Goal: Information Seeking & Learning: Learn about a topic

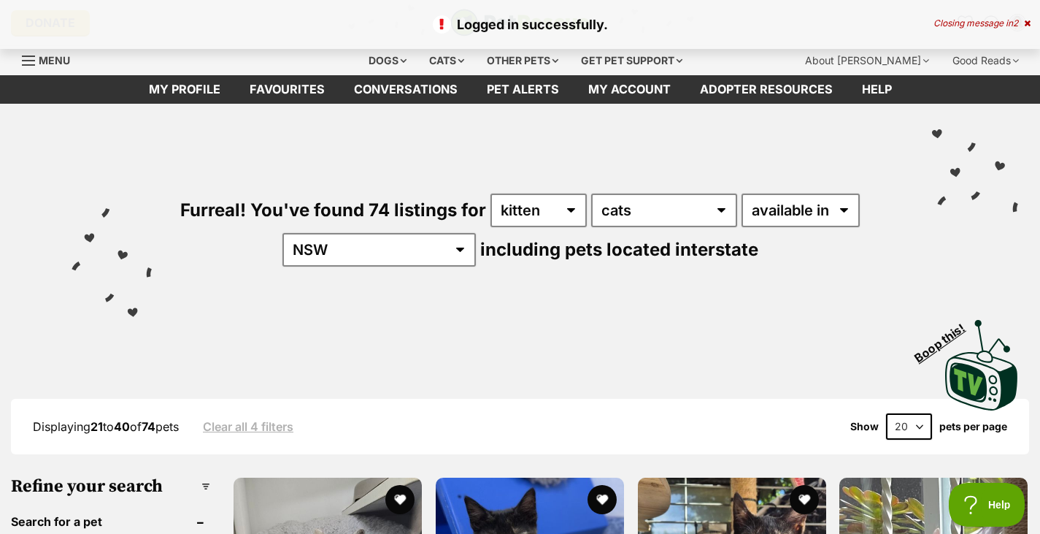
click at [1026, 22] on icon at bounding box center [1027, 23] width 7 height 9
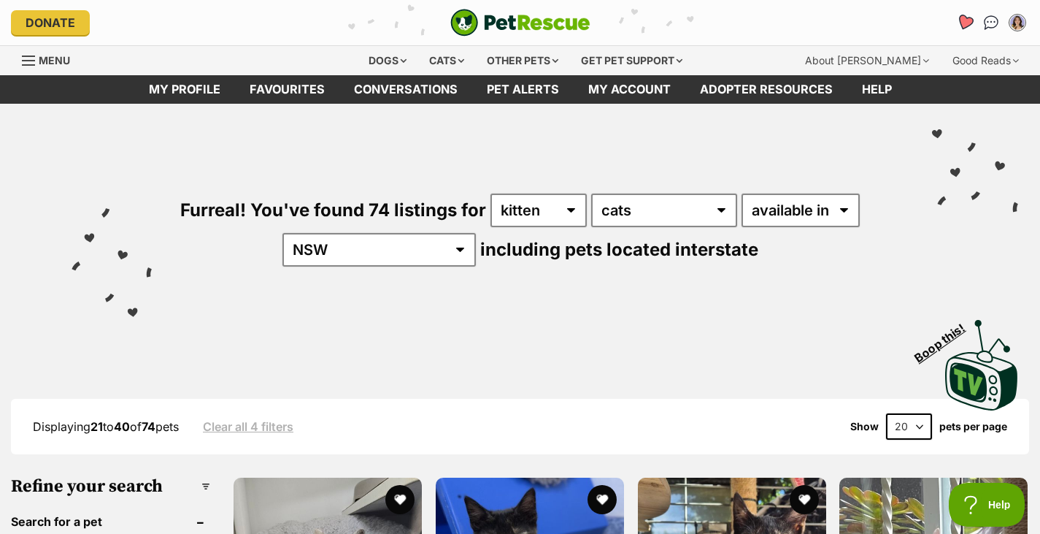
click at [962, 24] on icon "Favourites" at bounding box center [965, 22] width 18 height 17
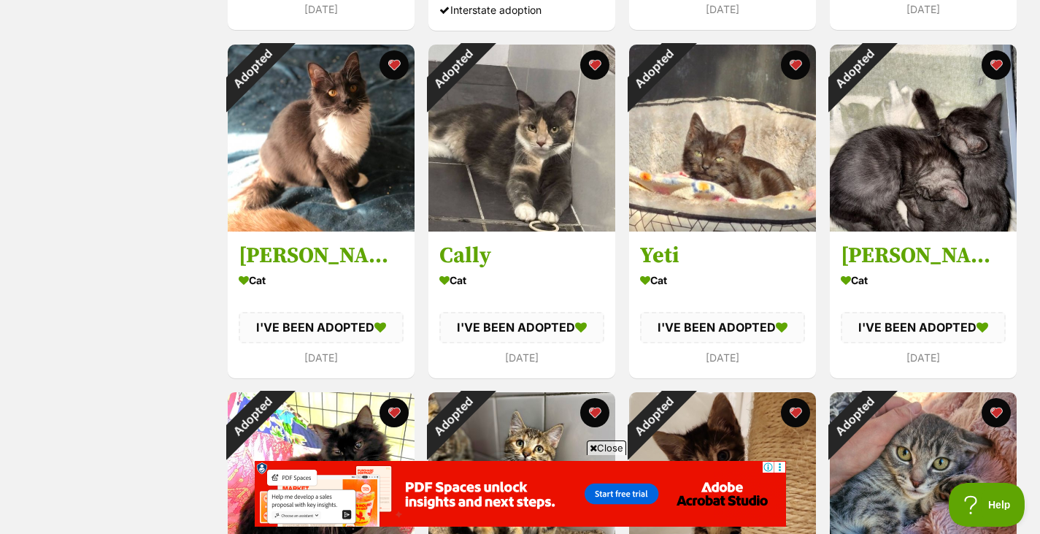
scroll to position [954, 0]
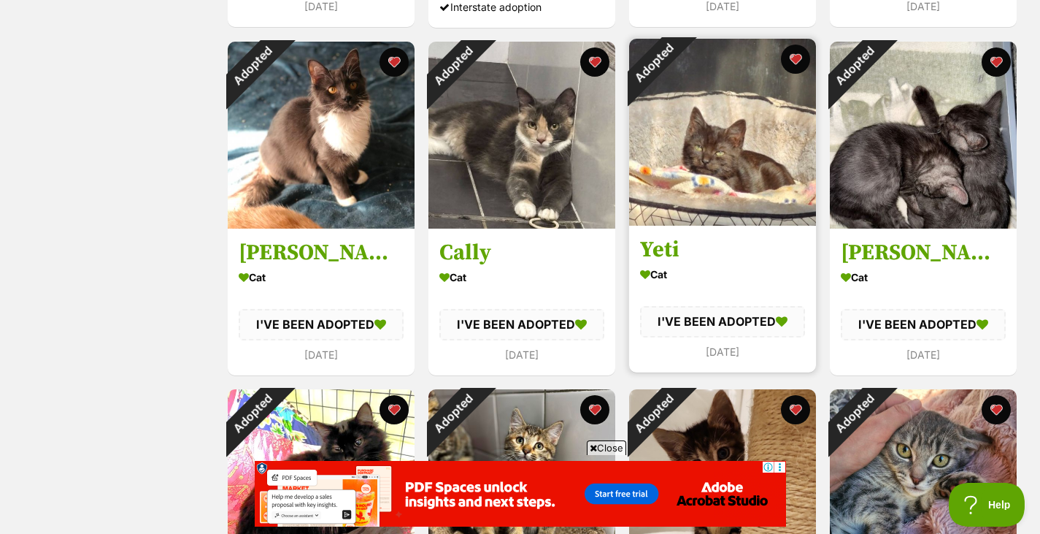
click at [723, 198] on img at bounding box center [722, 132] width 187 height 187
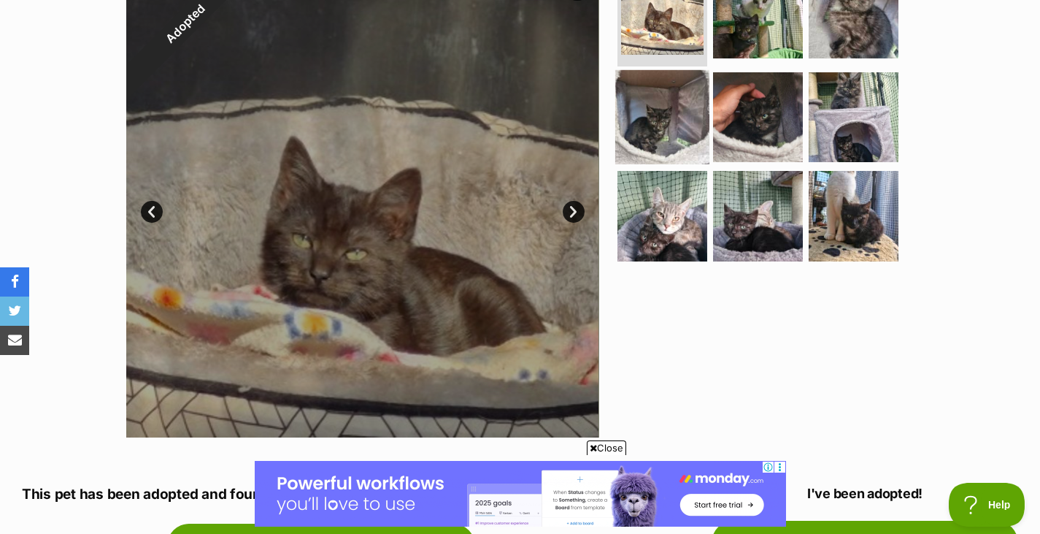
click at [661, 131] on img at bounding box center [662, 116] width 94 height 94
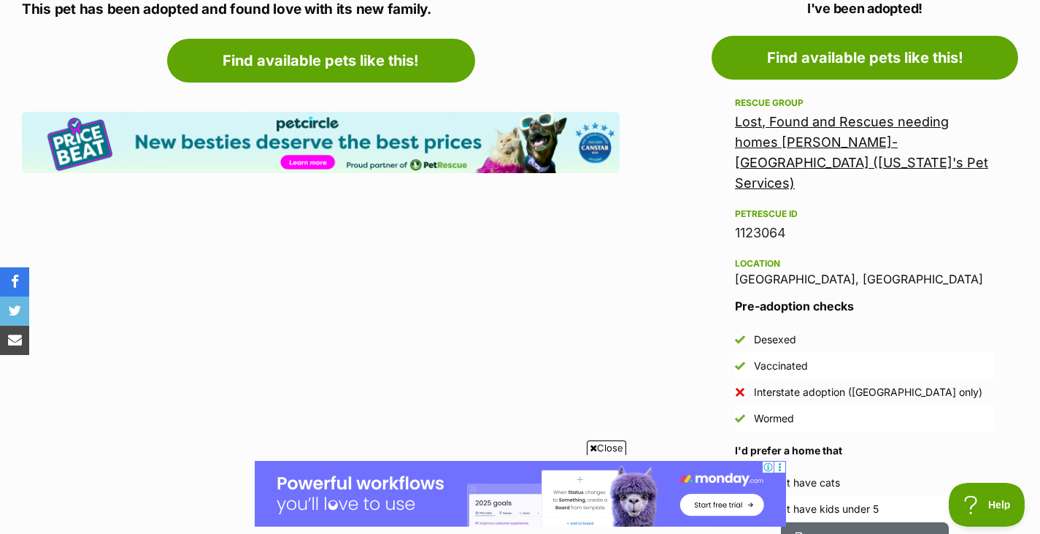
scroll to position [826, 0]
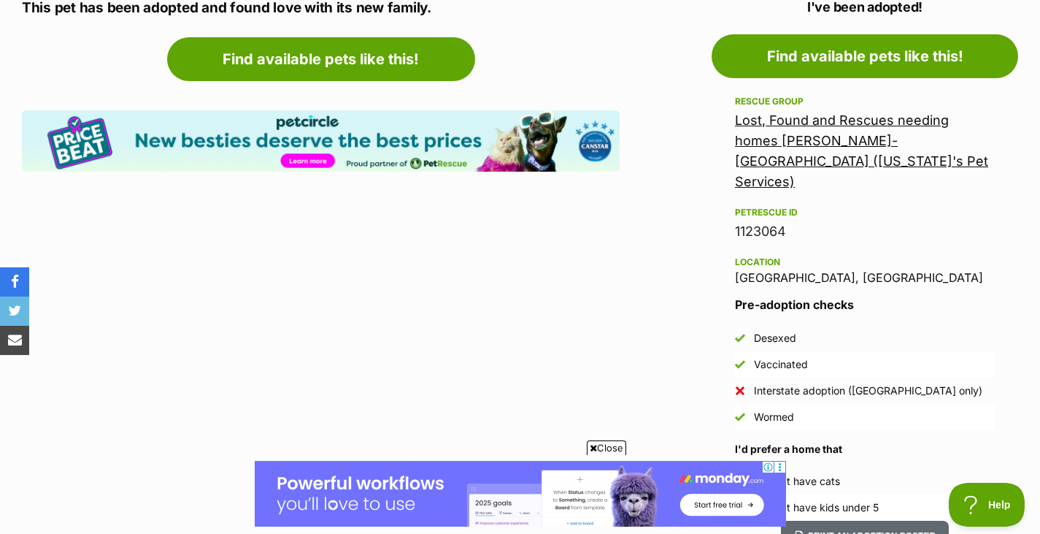
click at [840, 139] on link "Lost, Found and Rescues needing homes [PERSON_NAME]-[GEOGRAPHIC_DATA] ([US_STAT…" at bounding box center [861, 150] width 253 height 77
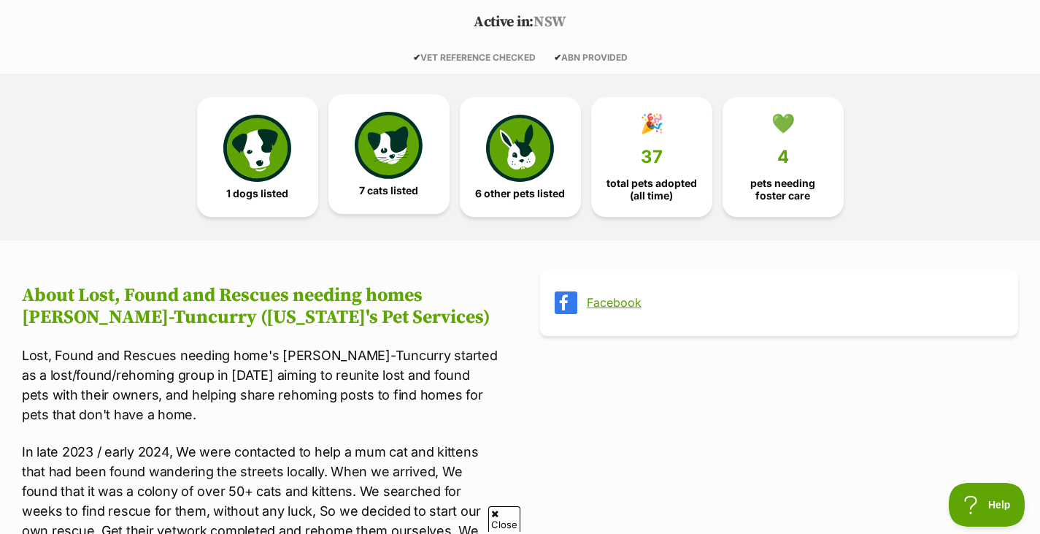
click at [421, 153] on img at bounding box center [388, 145] width 67 height 67
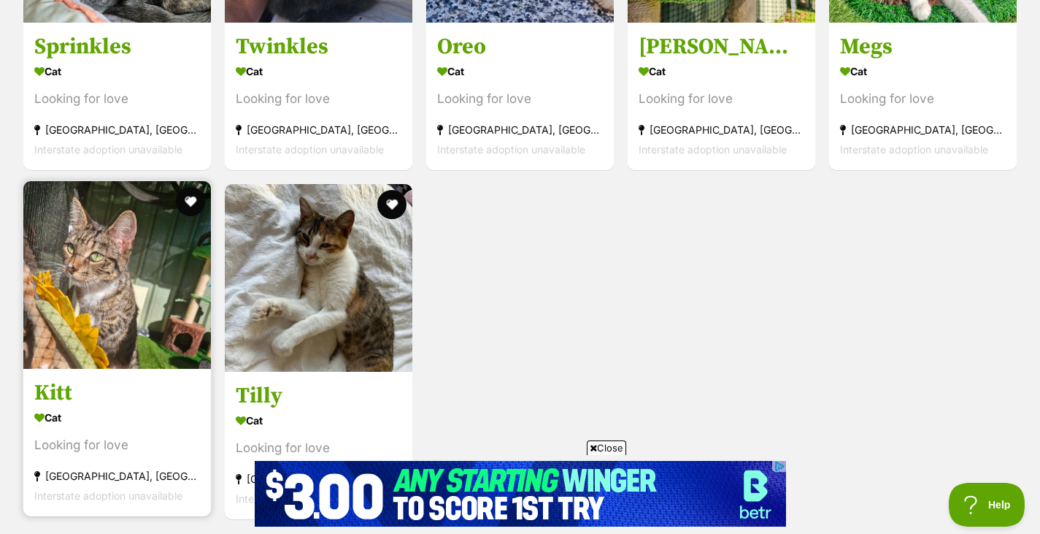
click at [91, 396] on h3 "Kitt" at bounding box center [117, 394] width 166 height 28
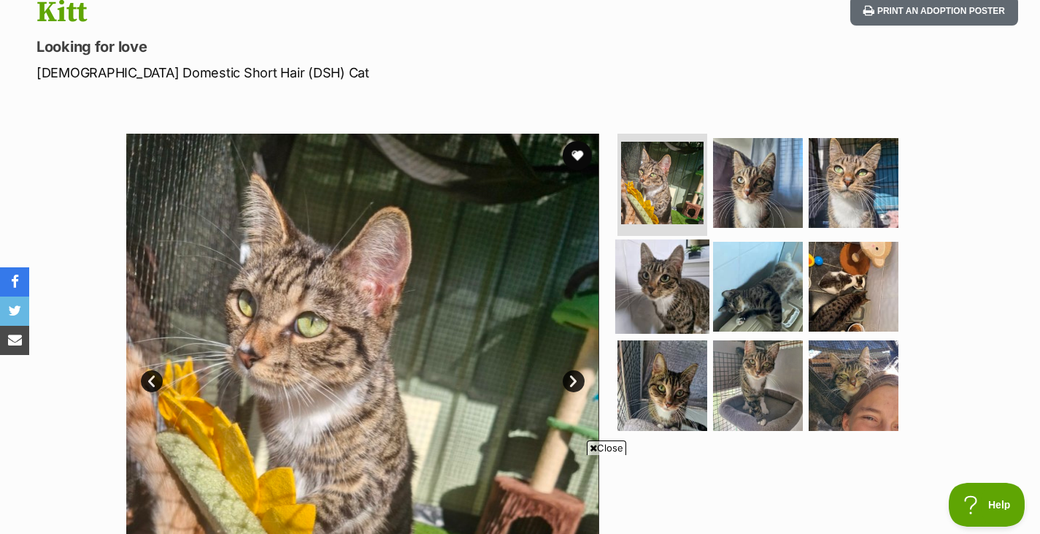
click at [673, 274] on img at bounding box center [662, 286] width 94 height 94
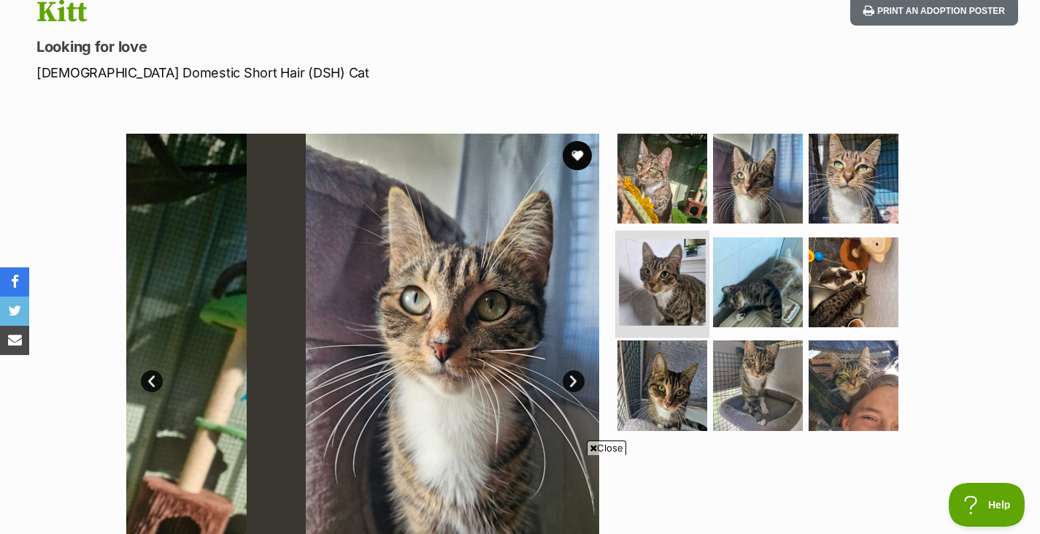
click at [673, 274] on img at bounding box center [662, 282] width 87 height 87
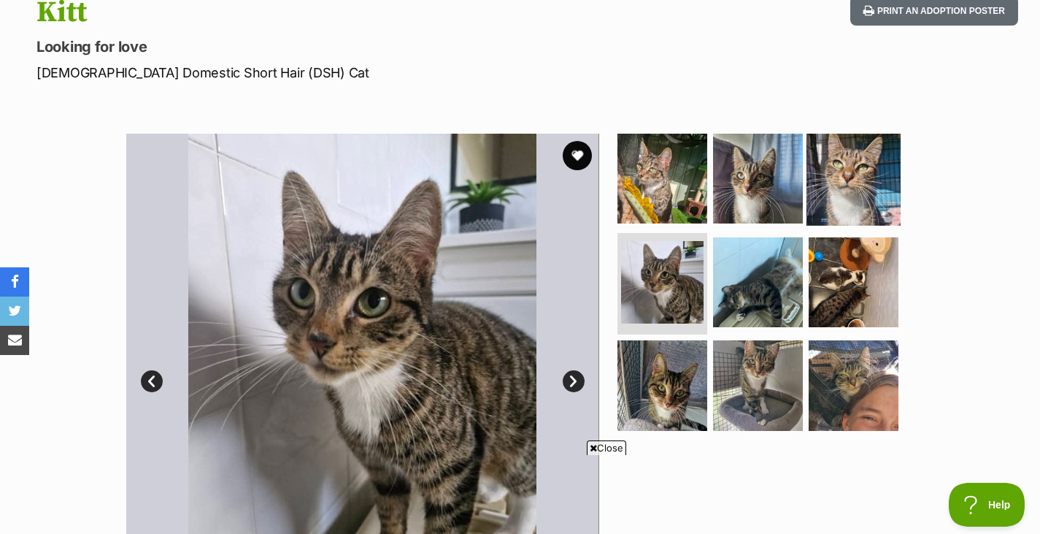
click at [824, 176] on img at bounding box center [854, 178] width 94 height 94
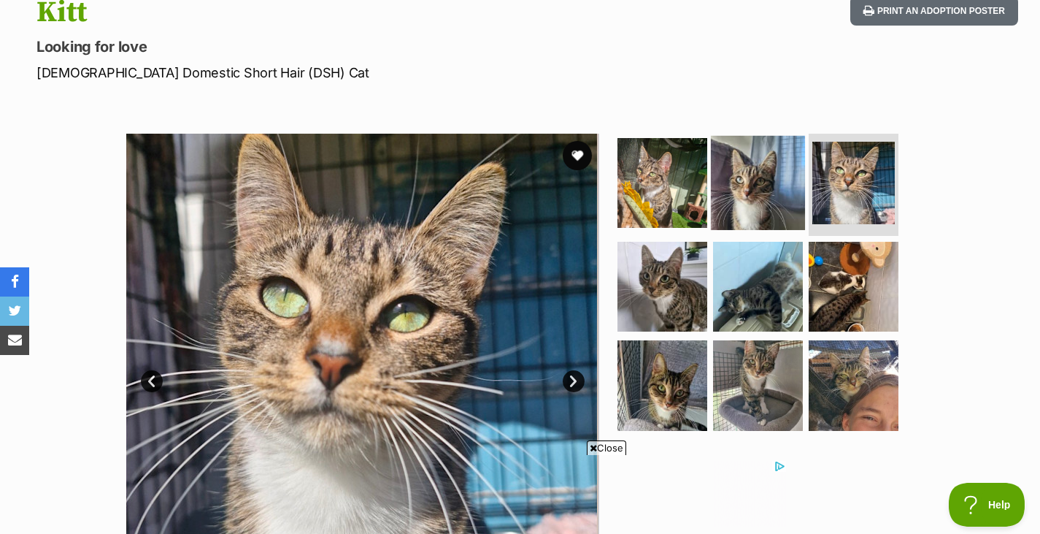
click at [780, 183] on img at bounding box center [758, 183] width 94 height 94
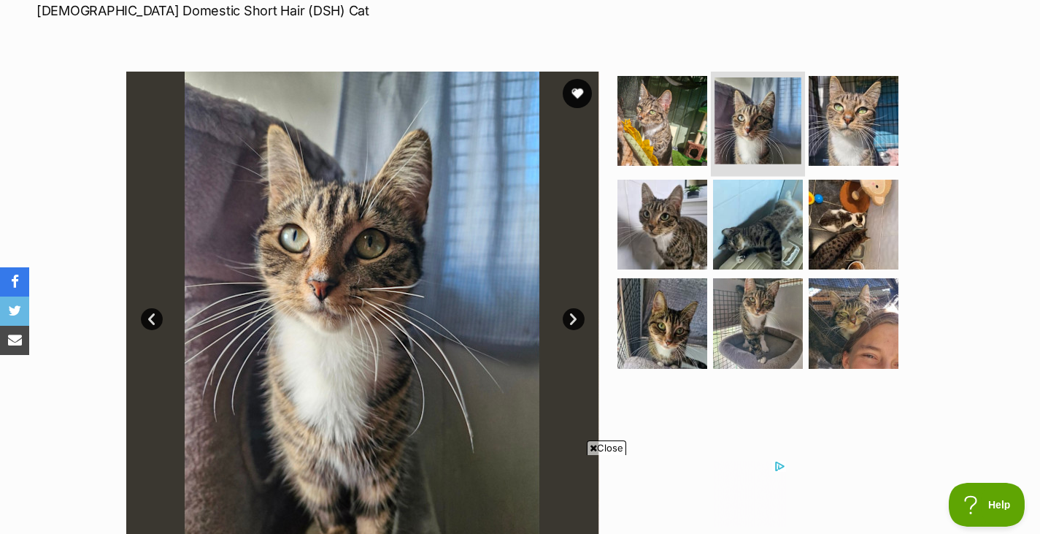
scroll to position [237, 0]
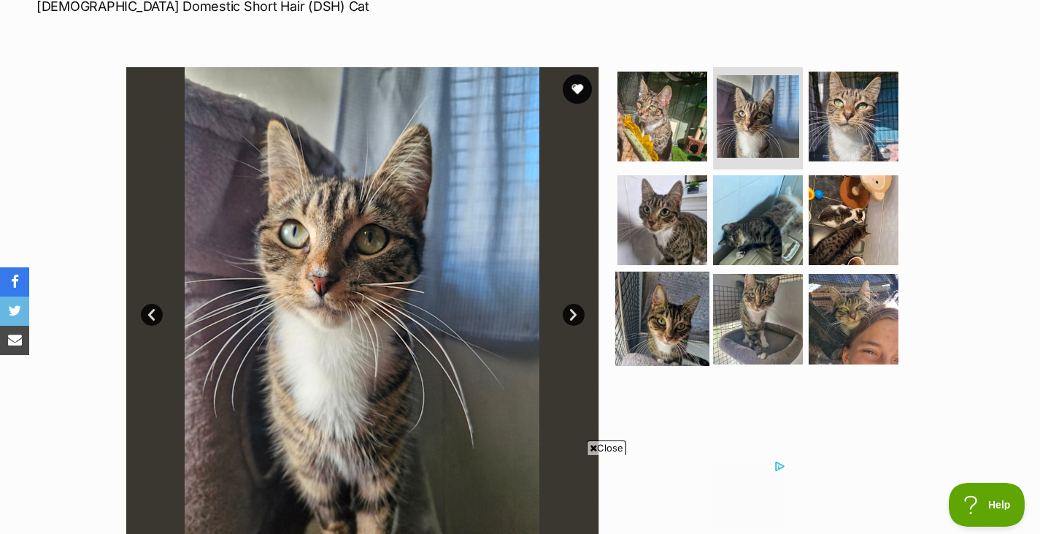
click at [697, 296] on img at bounding box center [662, 319] width 94 height 94
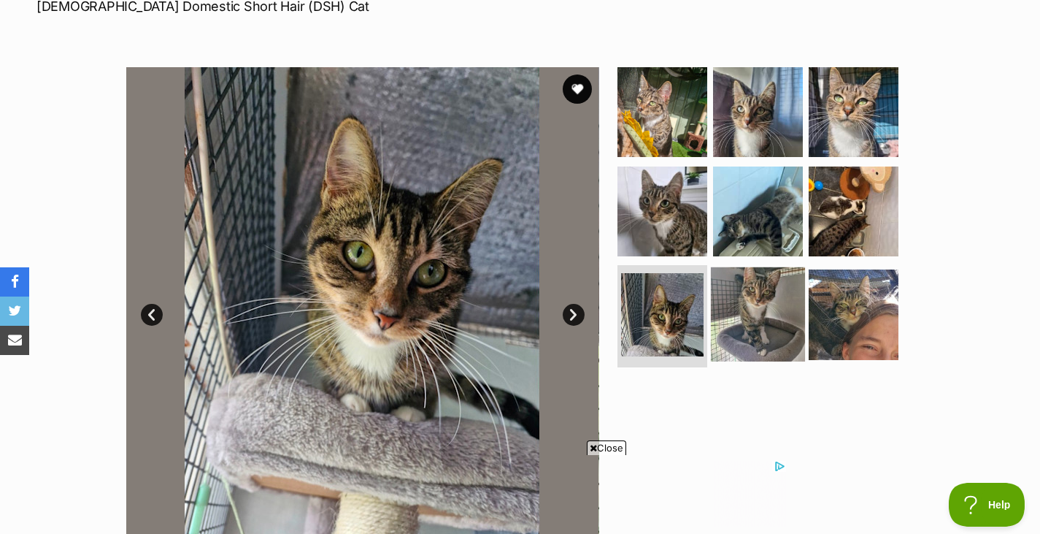
click at [755, 304] on img at bounding box center [758, 314] width 94 height 94
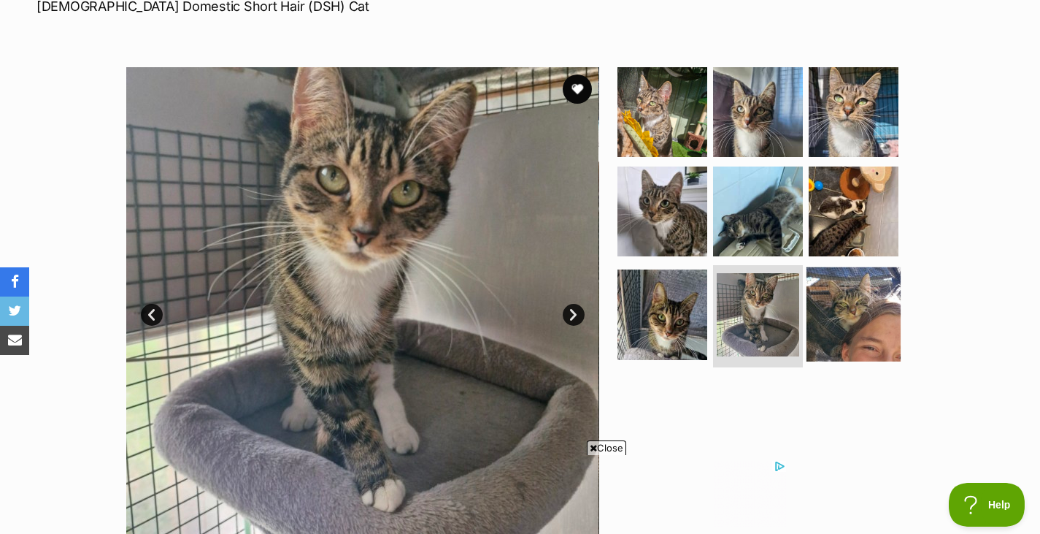
click at [840, 282] on img at bounding box center [854, 314] width 94 height 94
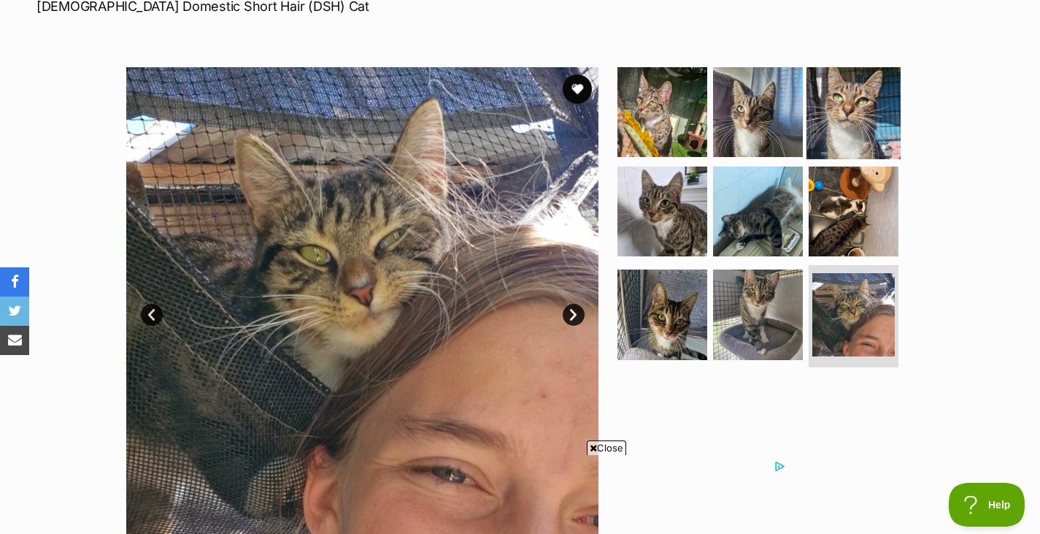
scroll to position [0, 0]
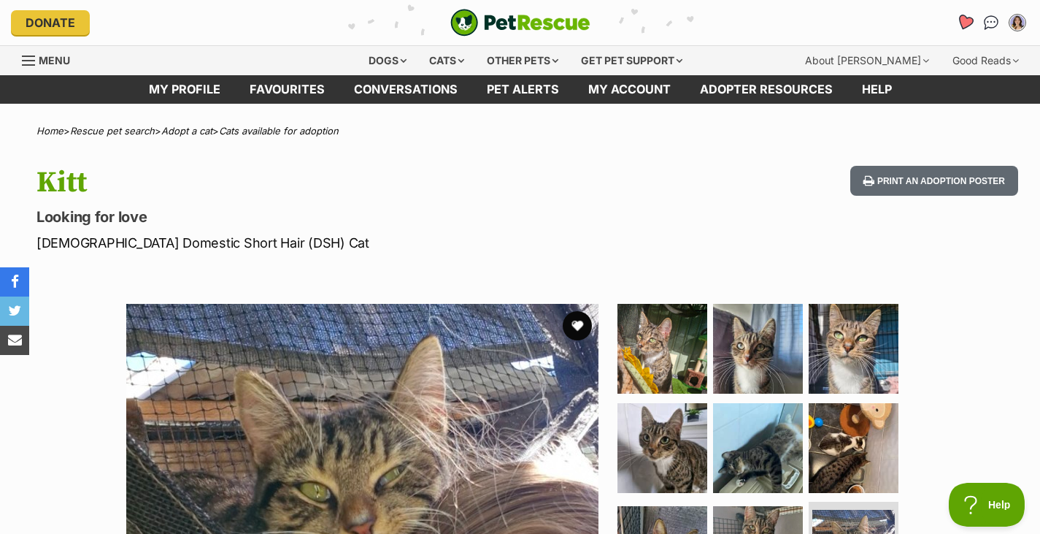
click at [962, 28] on icon "Favourites" at bounding box center [966, 22] width 20 height 19
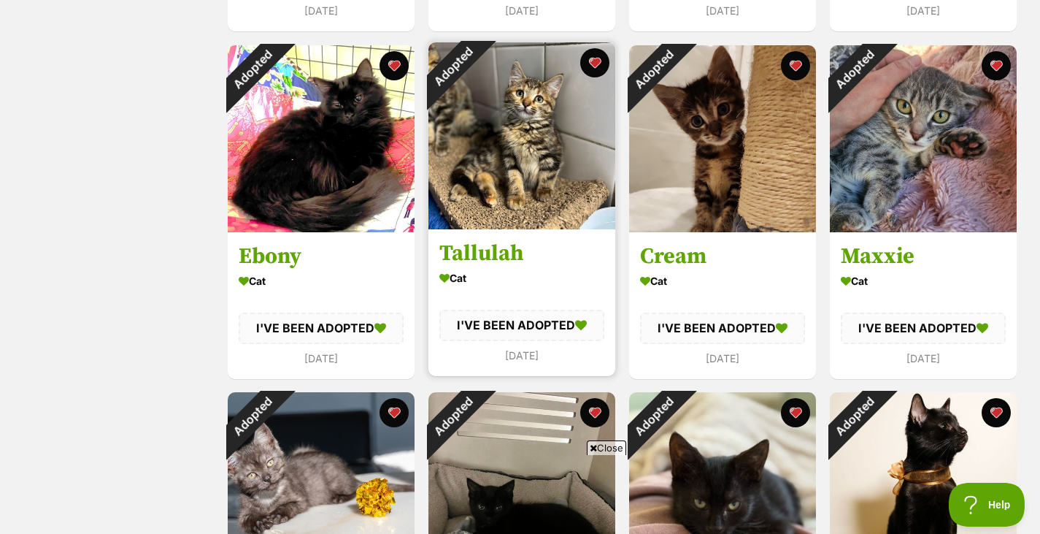
click at [558, 218] on img at bounding box center [522, 135] width 187 height 187
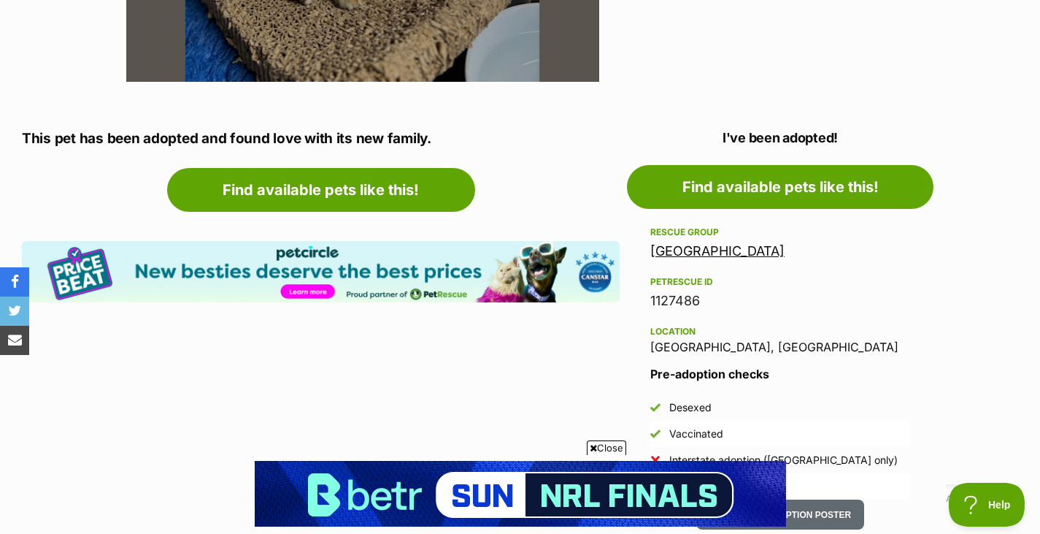
click at [763, 253] on link "[GEOGRAPHIC_DATA]" at bounding box center [718, 250] width 134 height 15
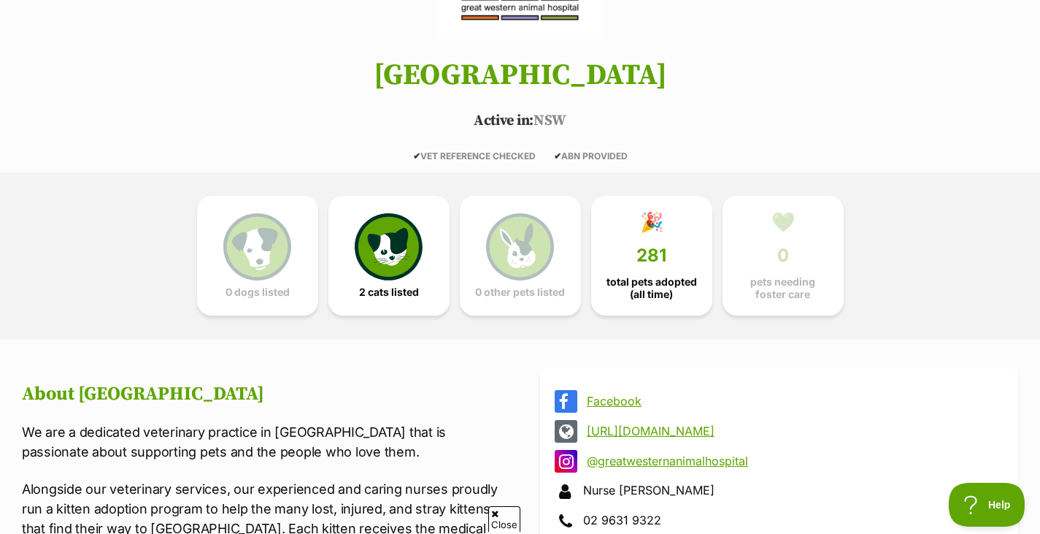
scroll to position [212, 0]
click at [402, 258] on img at bounding box center [388, 243] width 67 height 67
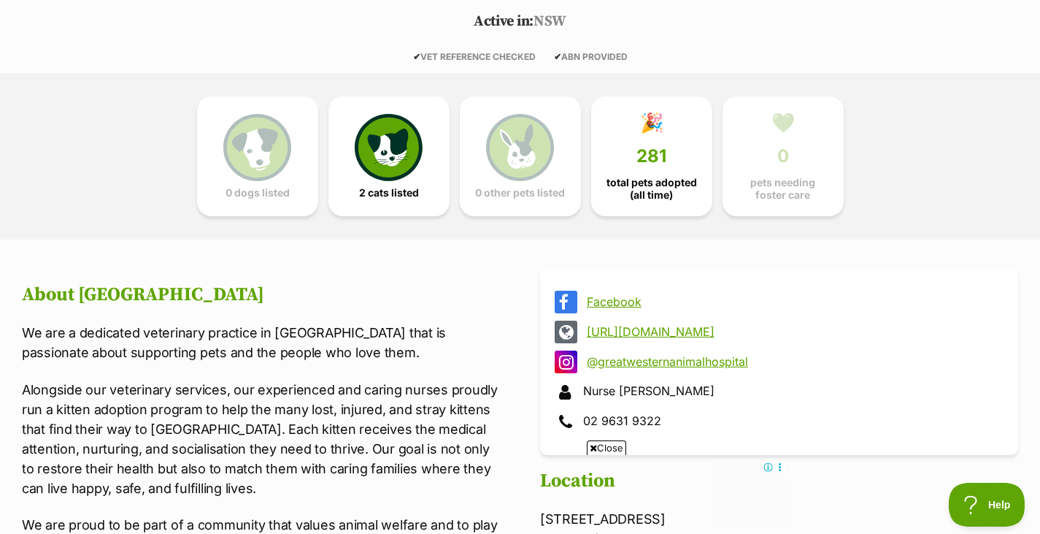
scroll to position [310, 0]
click at [648, 134] on link "🎉 281 total pets adopted (all time)" at bounding box center [651, 154] width 121 height 120
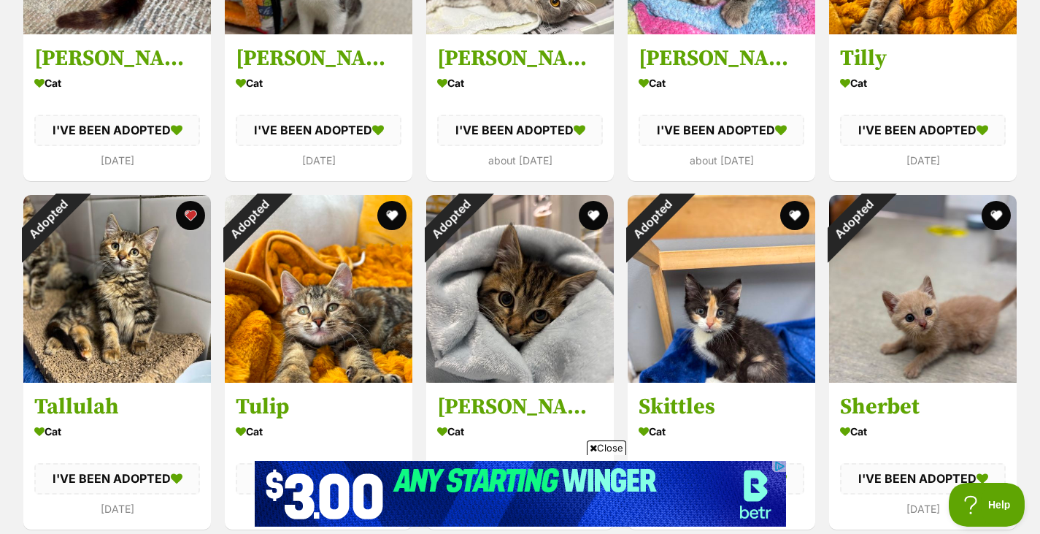
scroll to position [1391, 0]
